Goal: Navigation & Orientation: Understand site structure

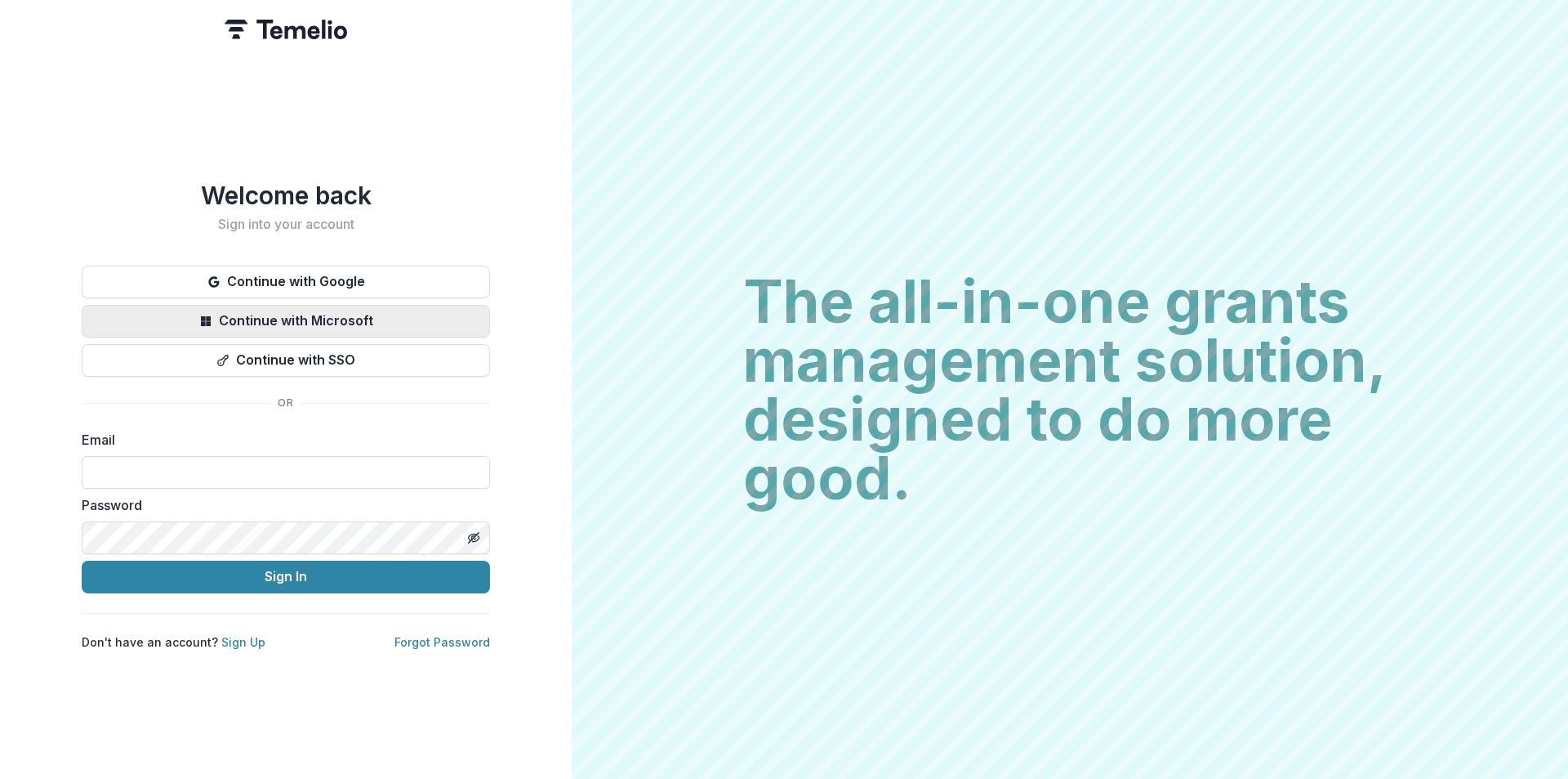
click at [290, 324] on button "Continue with Microsoft" at bounding box center [285, 320] width 408 height 32
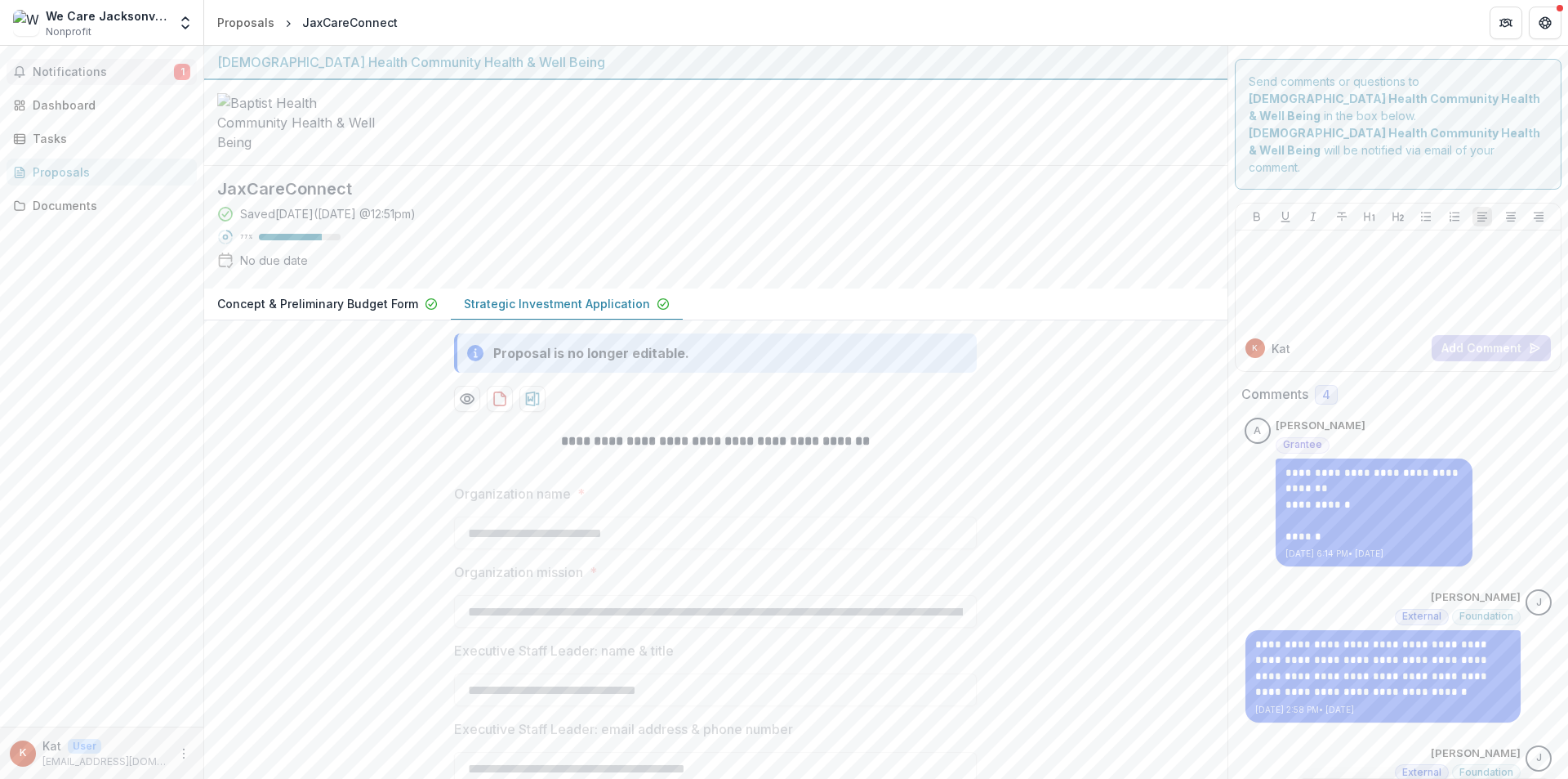
click at [85, 77] on span "Notifications" at bounding box center [103, 72] width 142 height 14
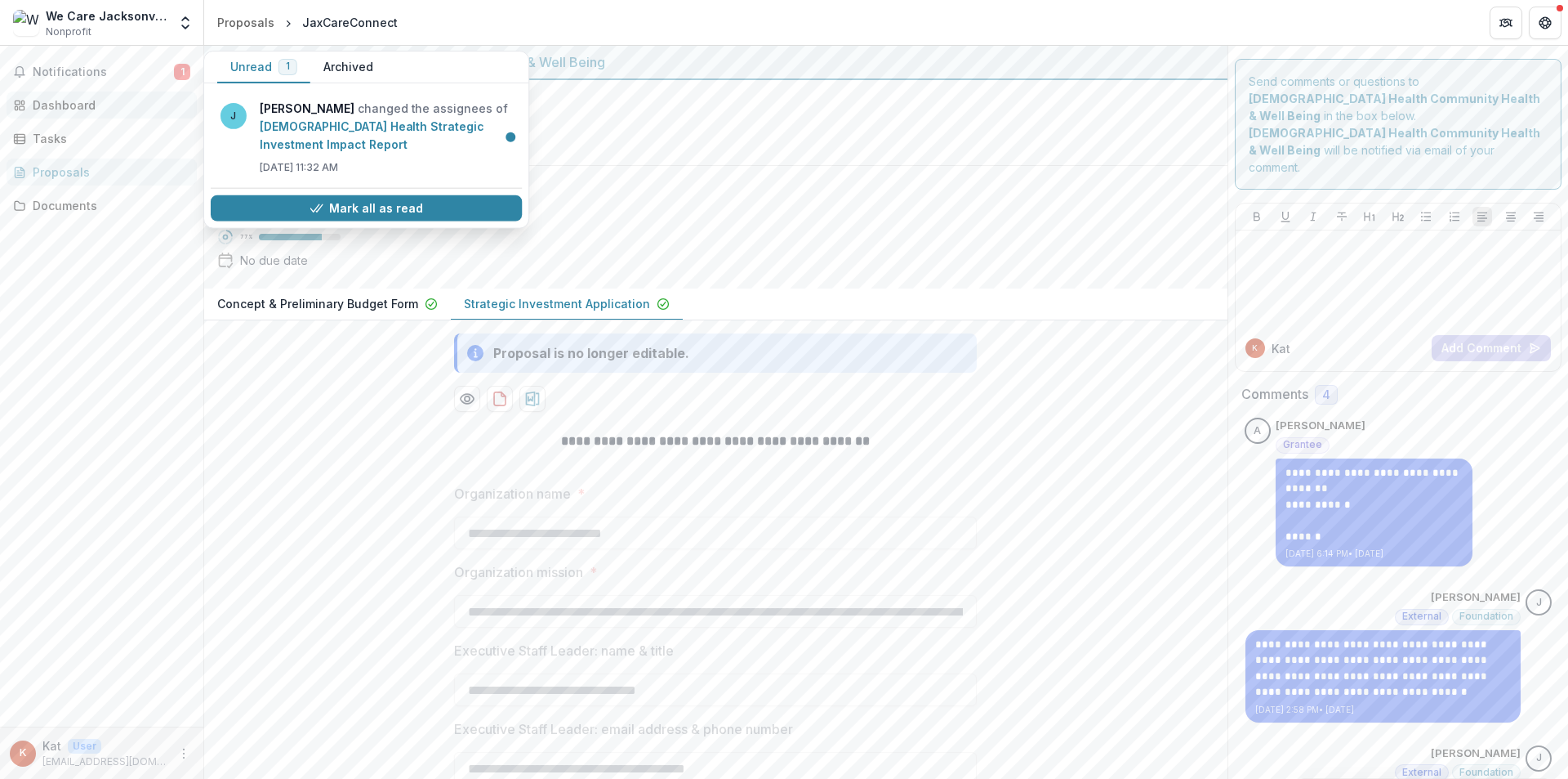
click at [84, 112] on div "Dashboard" at bounding box center [107, 104] width 151 height 17
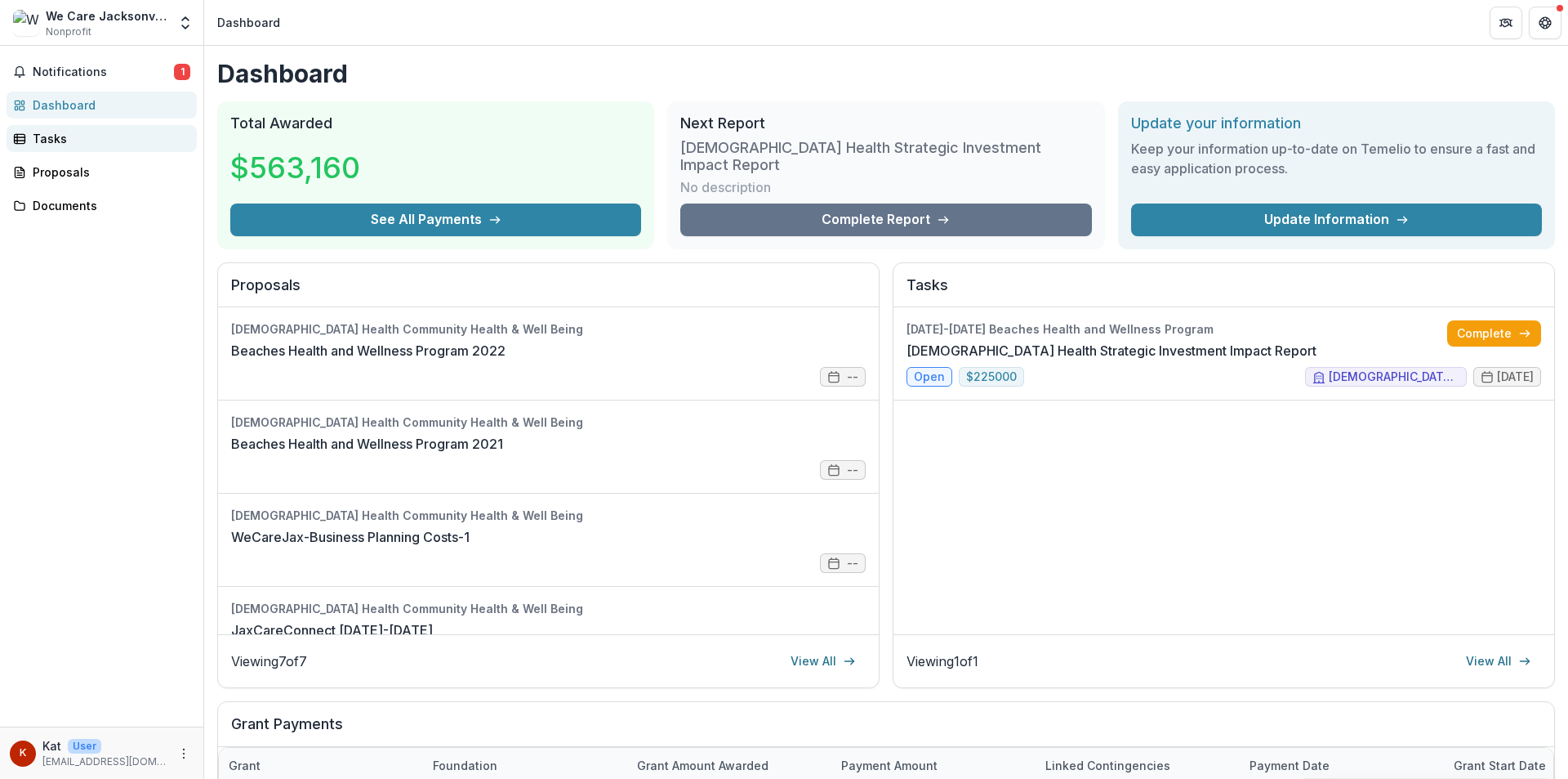
click at [76, 147] on link "Tasks" at bounding box center [101, 138] width 190 height 27
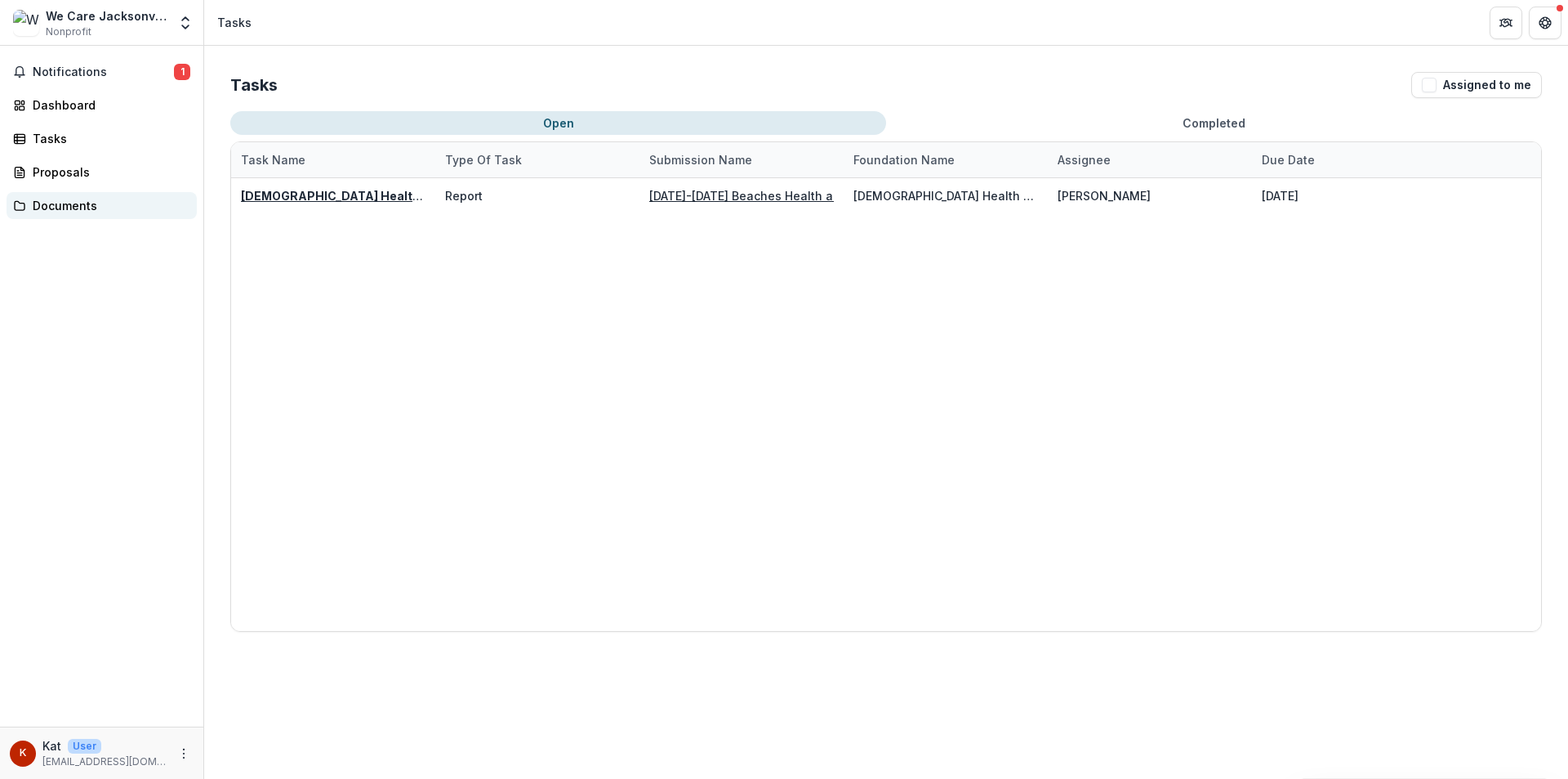
click at [65, 201] on div "Documents" at bounding box center [107, 205] width 151 height 17
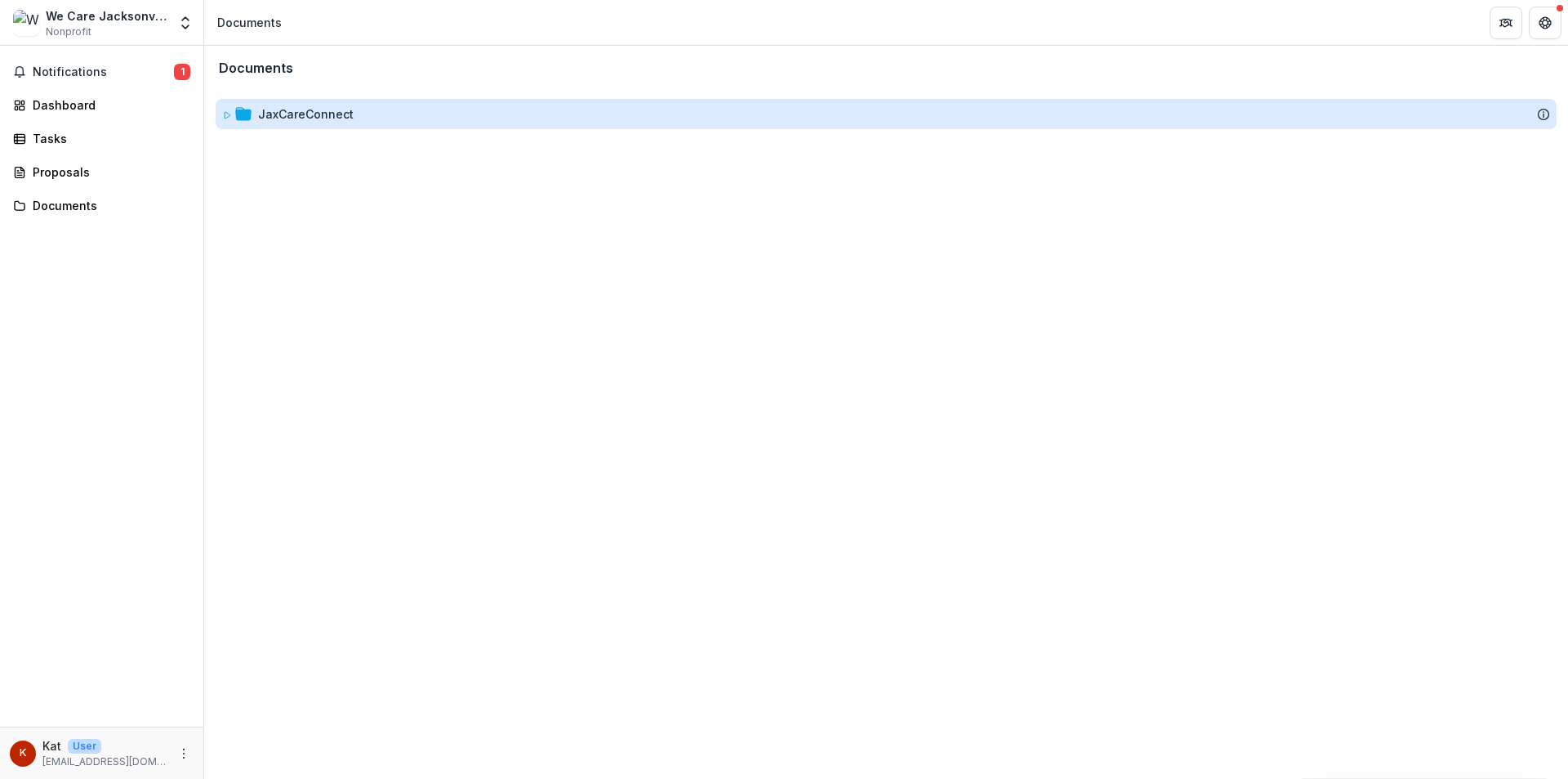
click at [263, 117] on div "JaxCareConnect" at bounding box center [305, 113] width 95 height 17
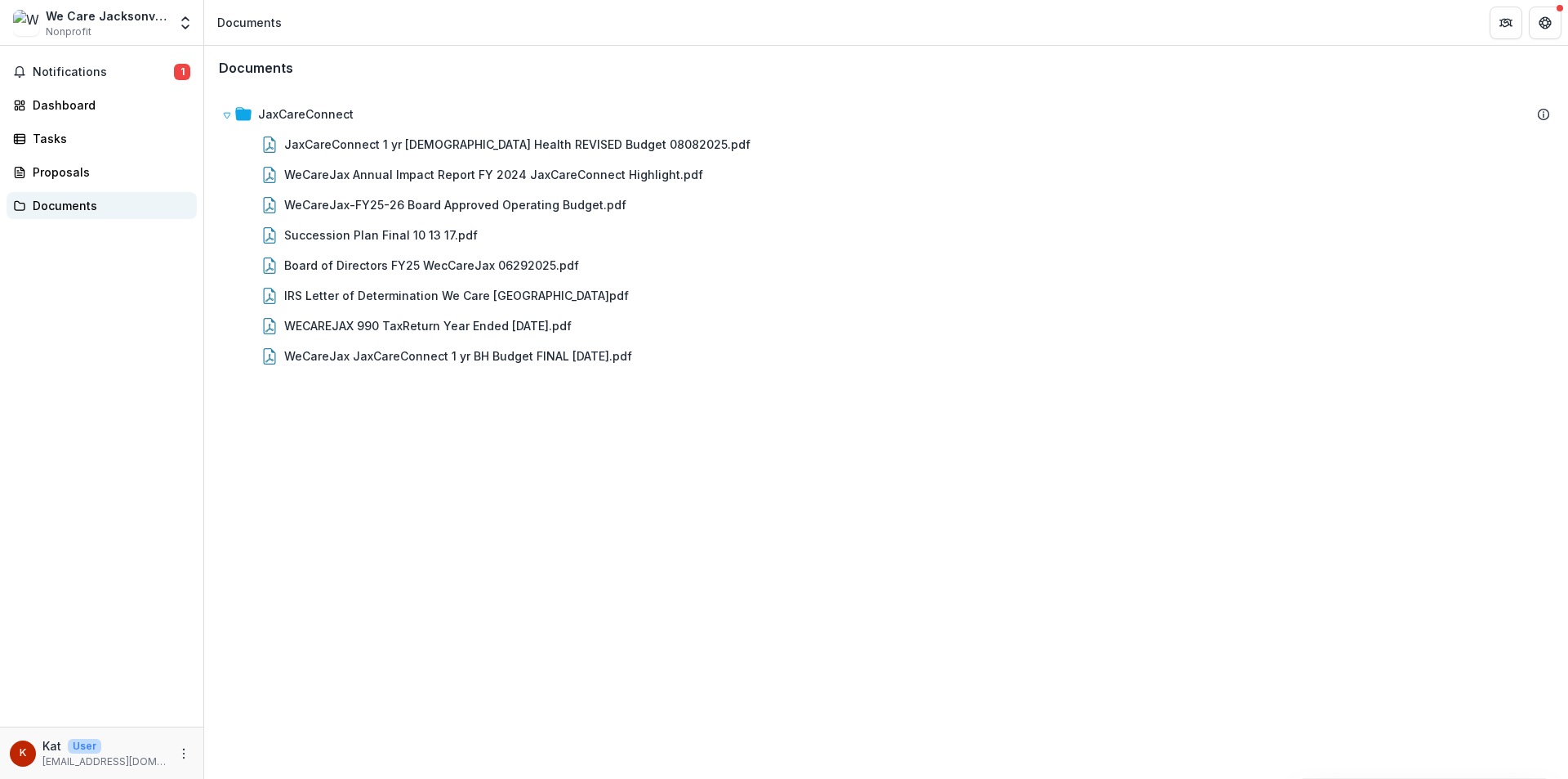
click at [55, 205] on div "Documents" at bounding box center [107, 205] width 151 height 17
click at [61, 67] on span "Notifications" at bounding box center [103, 72] width 142 height 14
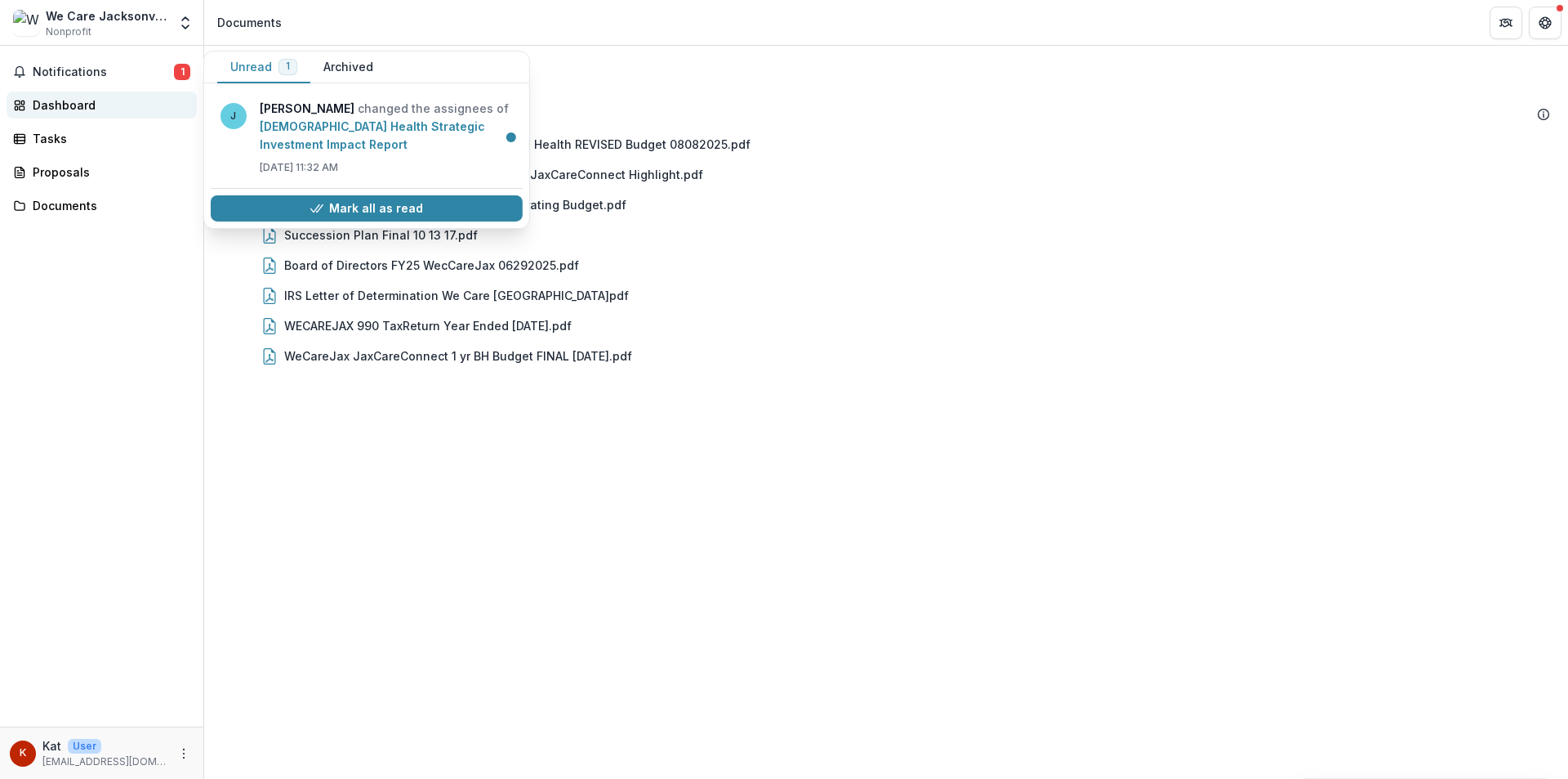
click at [28, 98] on link "Dashboard" at bounding box center [101, 104] width 190 height 27
